Goal: Find specific page/section: Find specific page/section

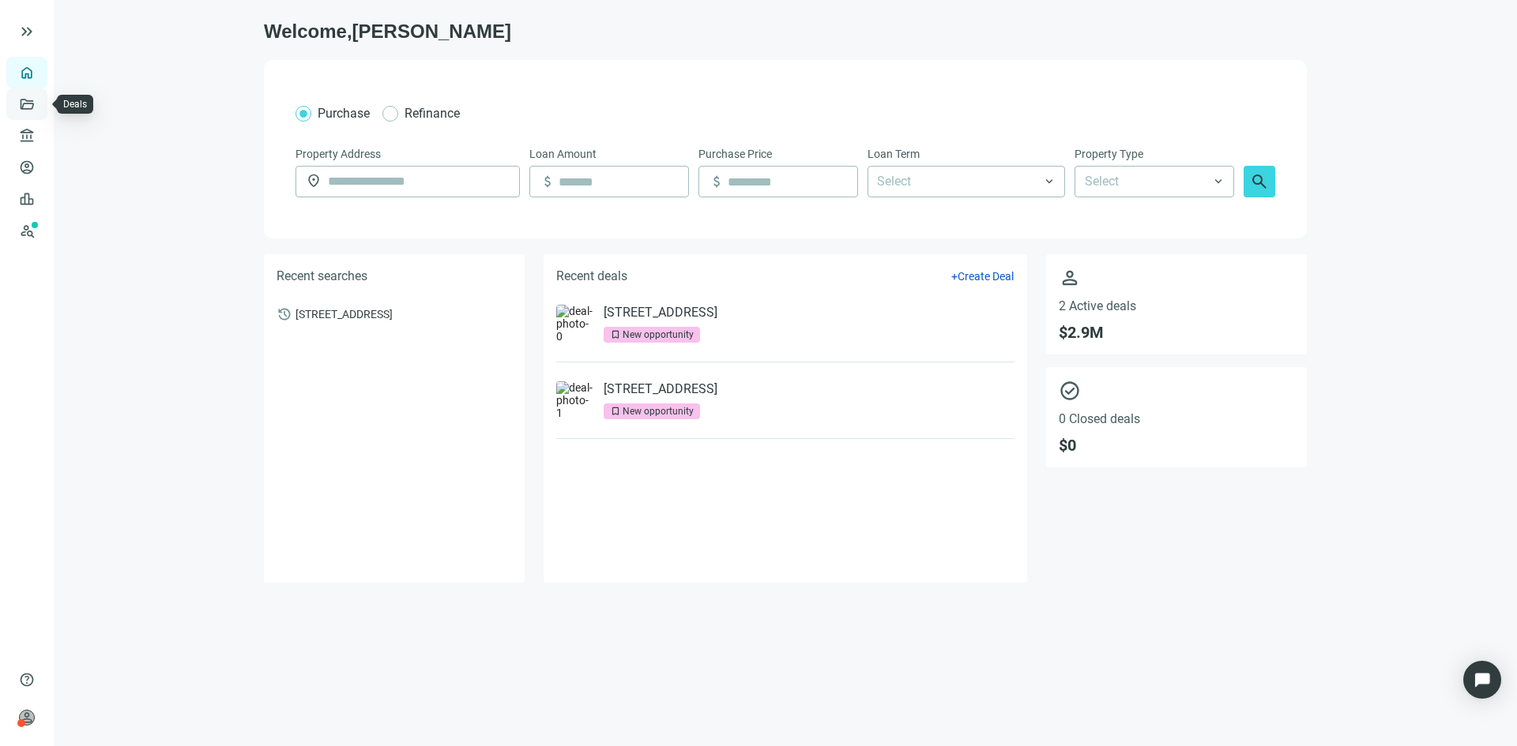
click at [39, 106] on link "Deals" at bounding box center [53, 104] width 28 height 13
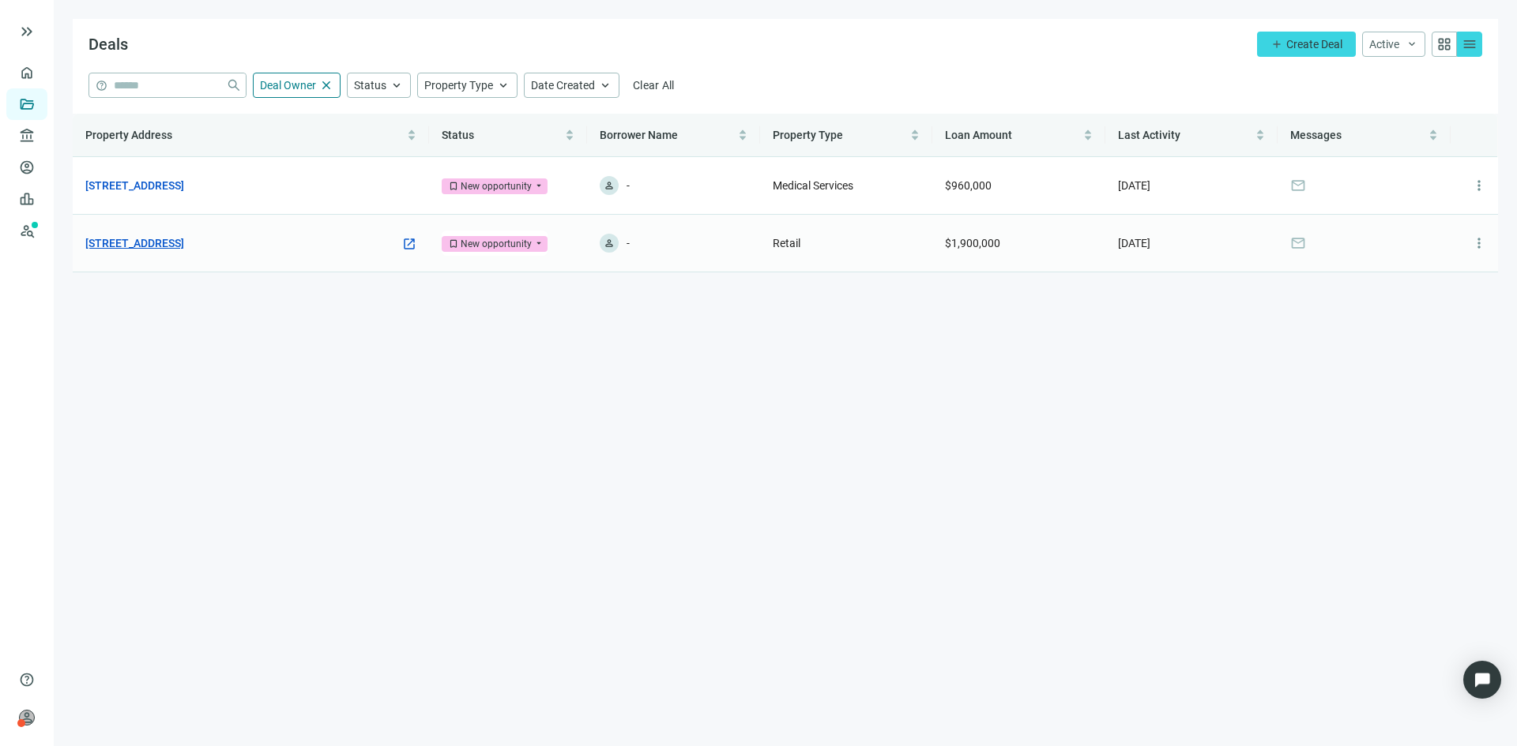
click at [184, 242] on link "[STREET_ADDRESS]" at bounding box center [134, 243] width 99 height 17
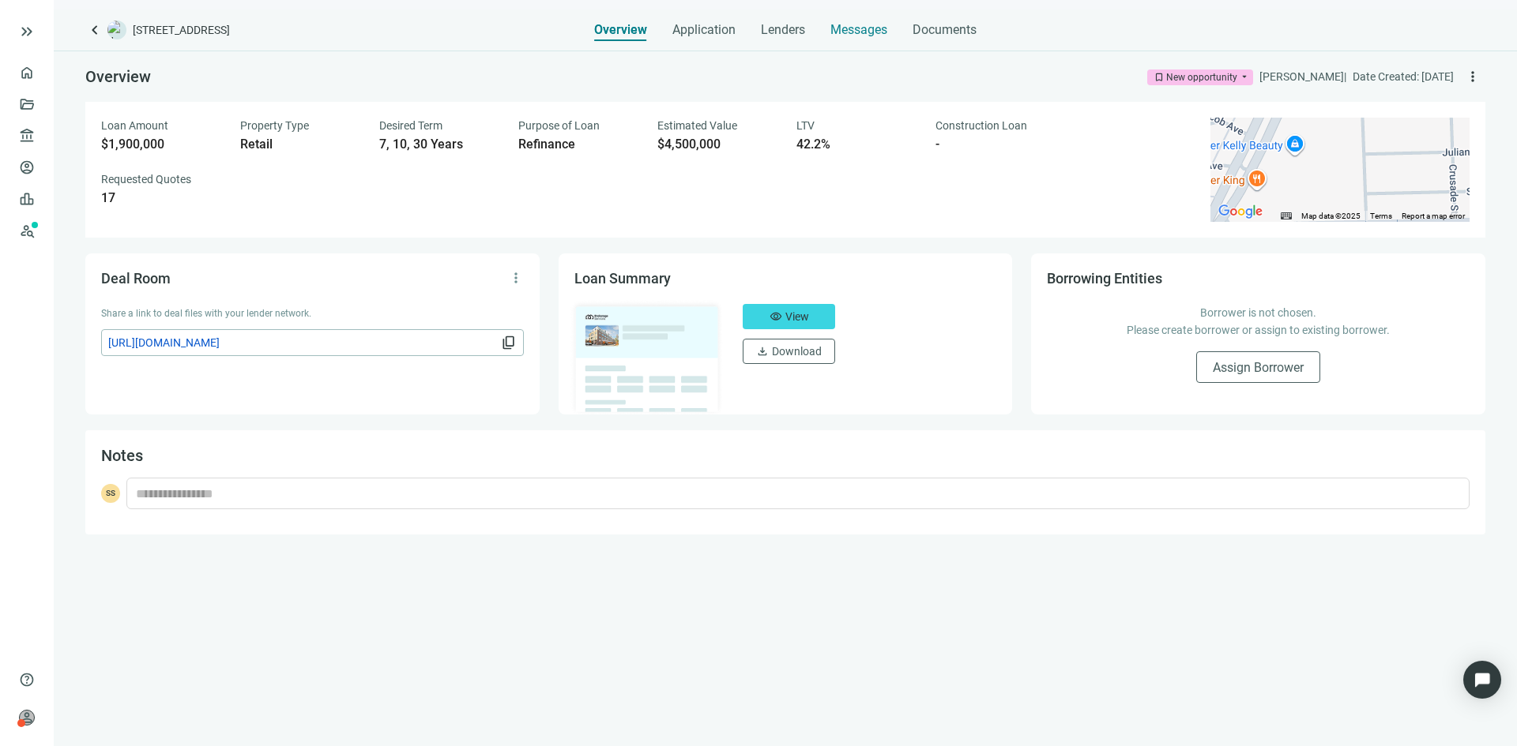
click at [872, 35] on span "Messages" at bounding box center [858, 29] width 57 height 15
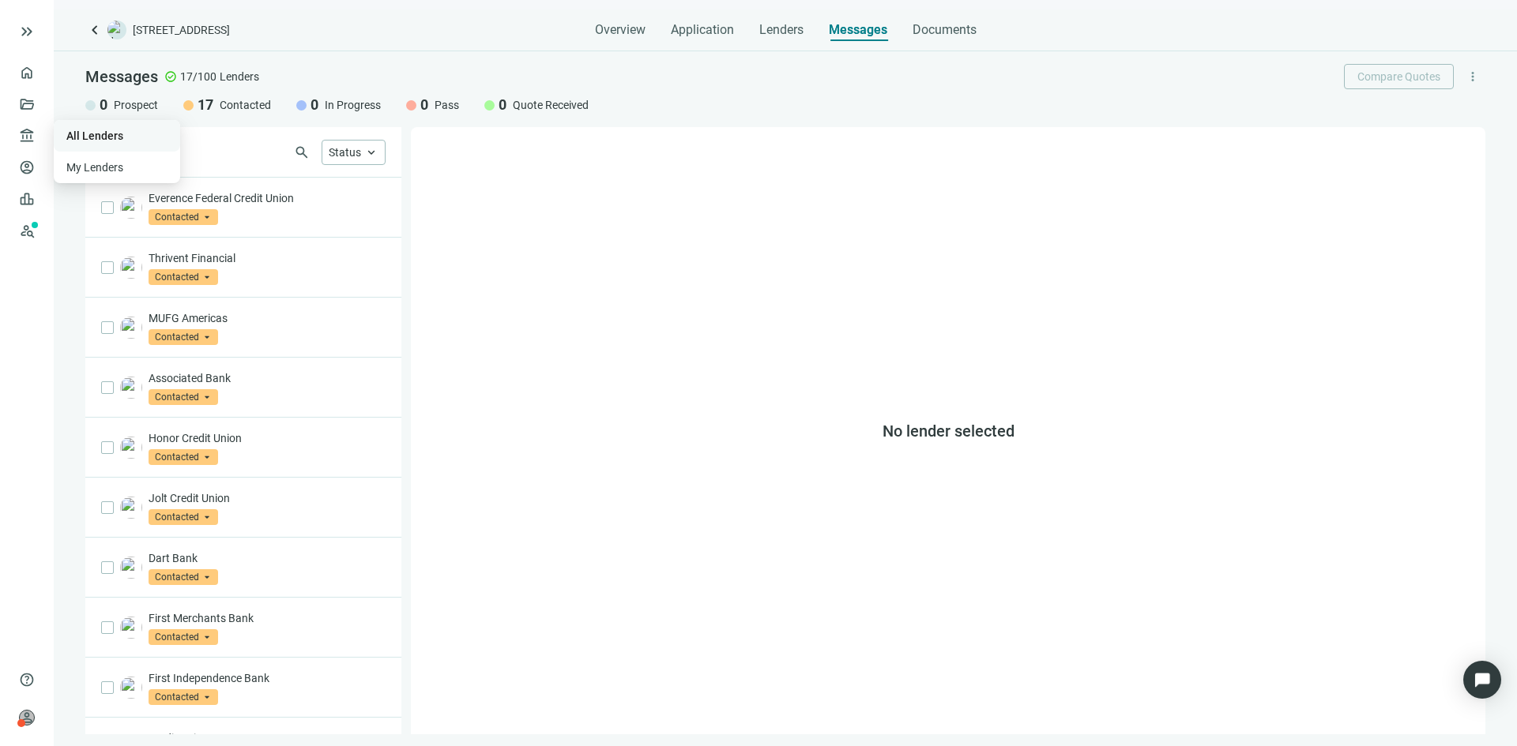
click at [83, 137] on link "All Lenders" at bounding box center [94, 136] width 57 height 13
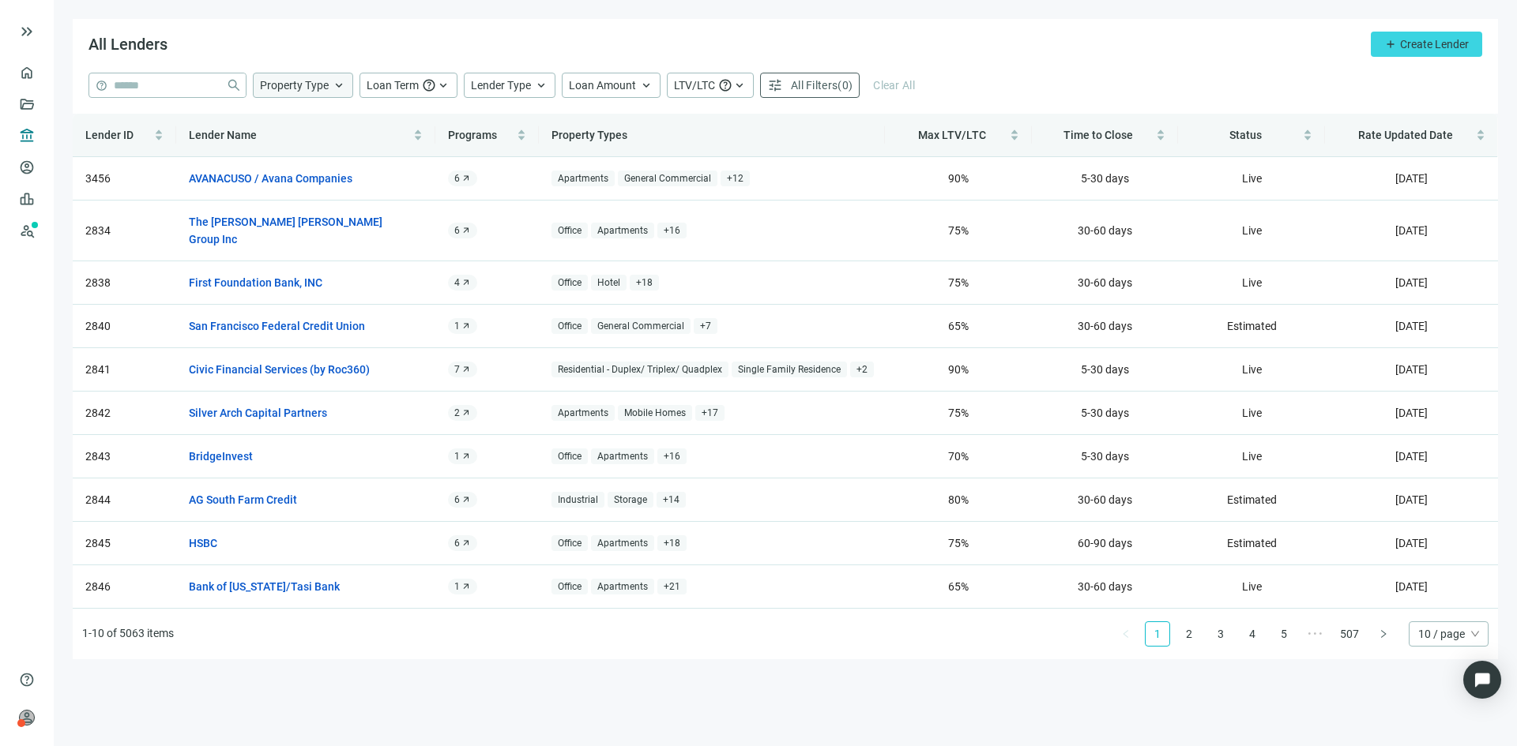
click at [318, 86] on span "Property Type" at bounding box center [294, 85] width 69 height 13
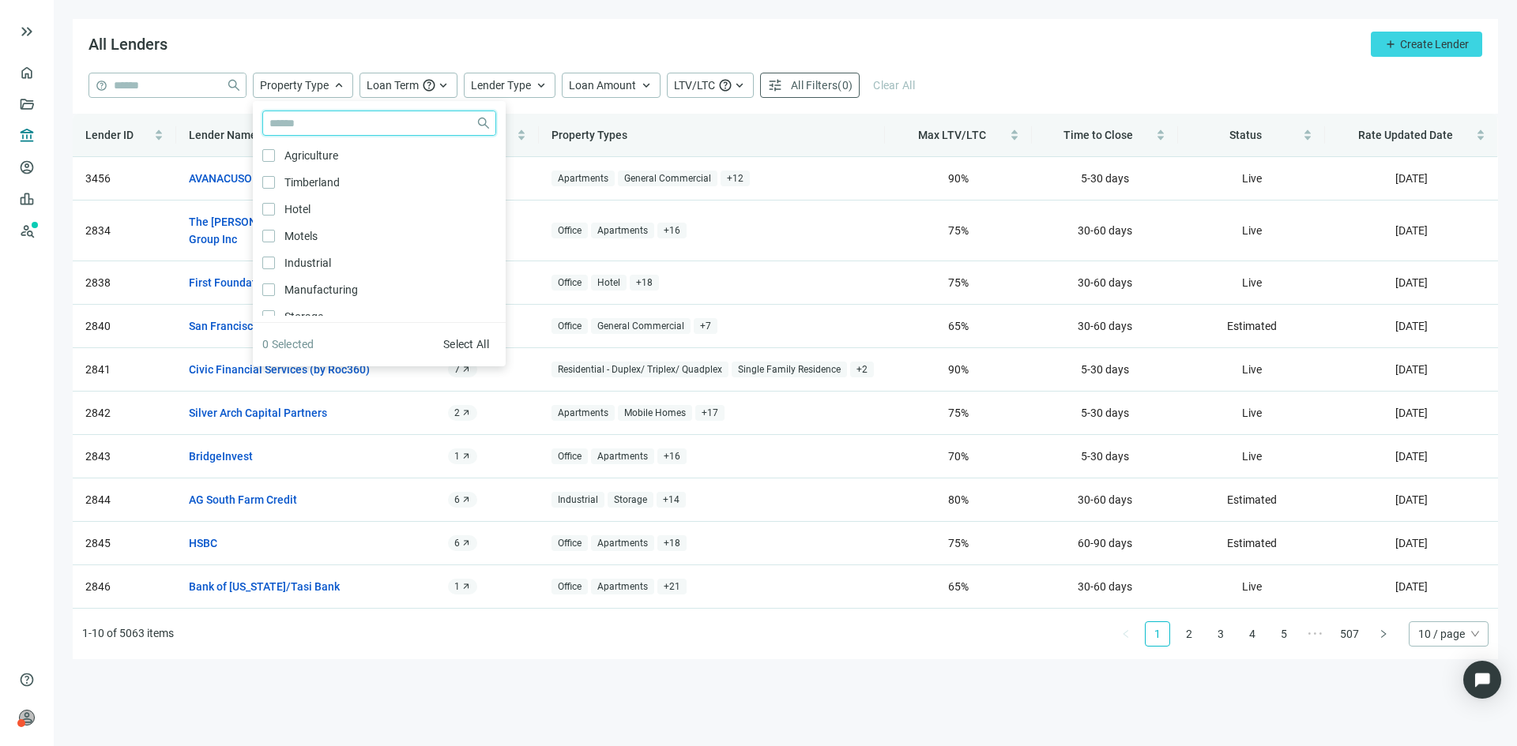
click at [306, 128] on input "search" at bounding box center [369, 123] width 200 height 24
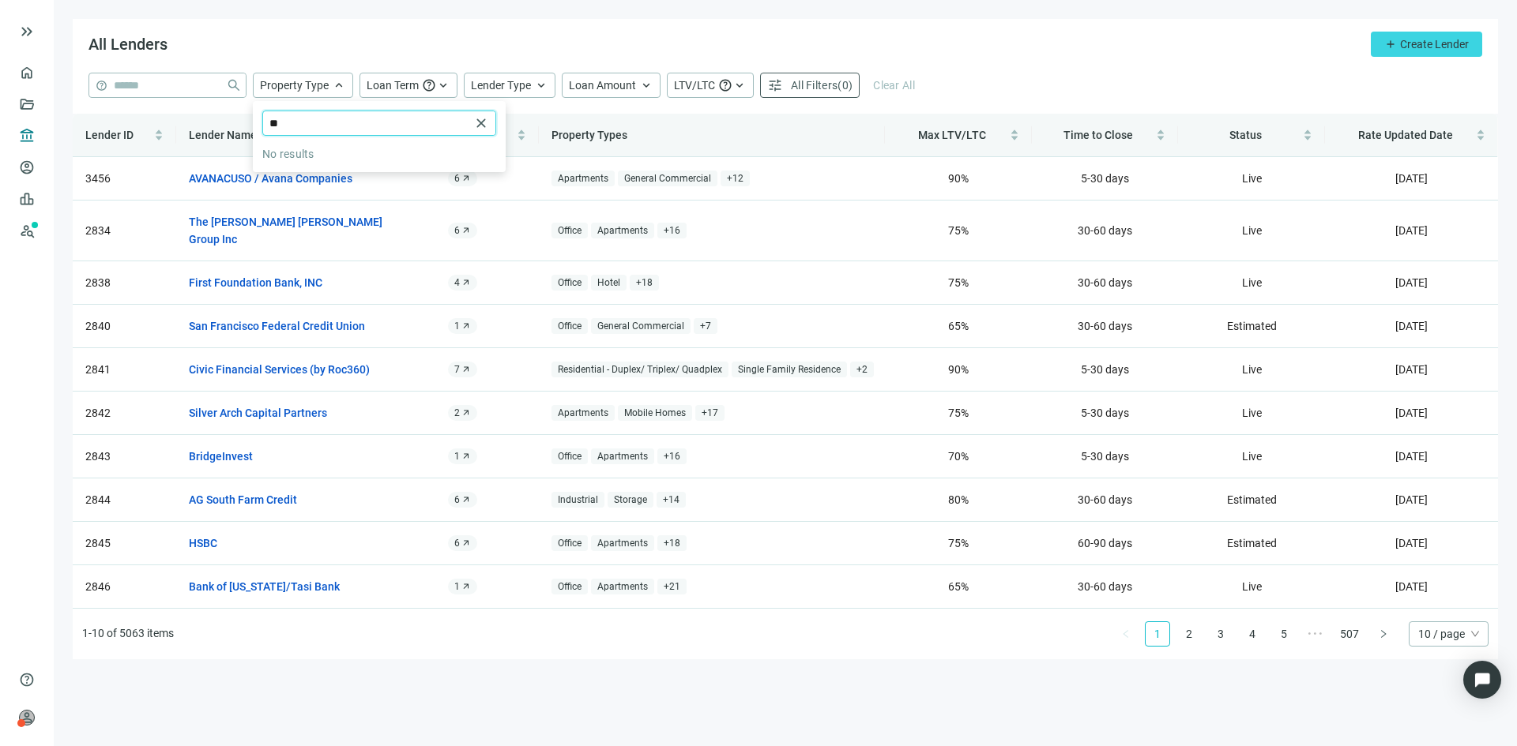
type input "*"
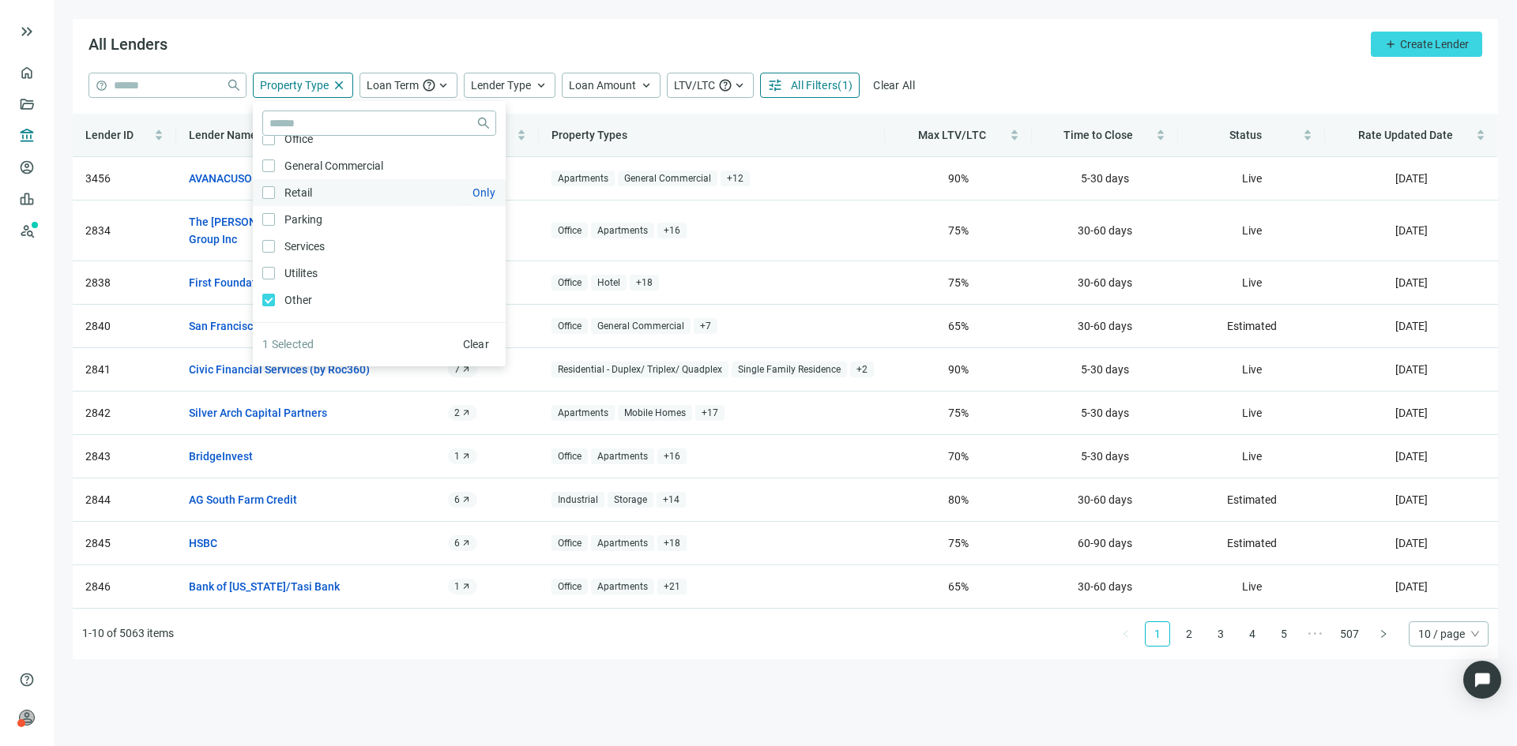
scroll to position [847, 0]
click at [1012, 52] on div "All Lenders add Create Lender" at bounding box center [785, 46] width 1425 height 54
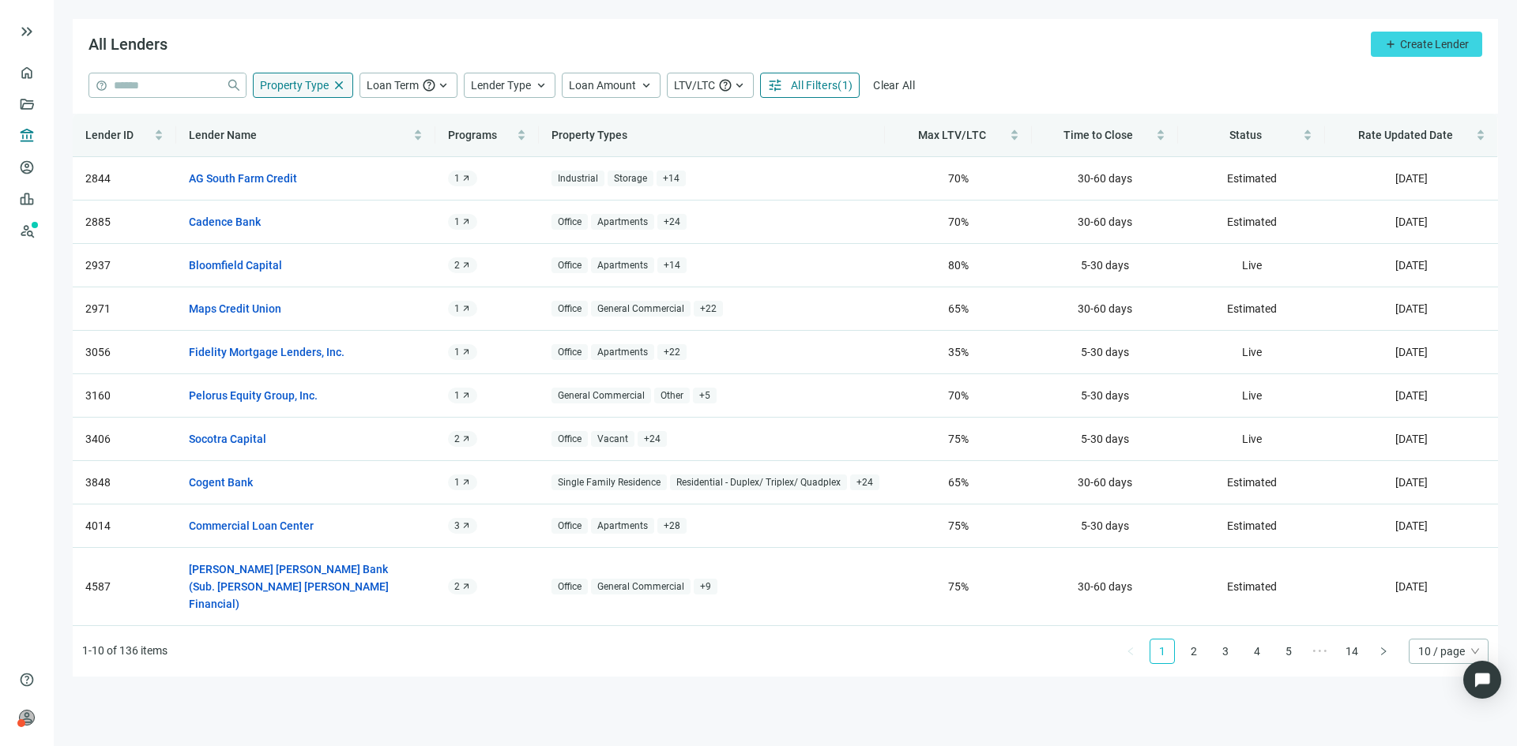
click at [337, 81] on span "close" at bounding box center [339, 85] width 14 height 14
